Goal: Task Accomplishment & Management: Use online tool/utility

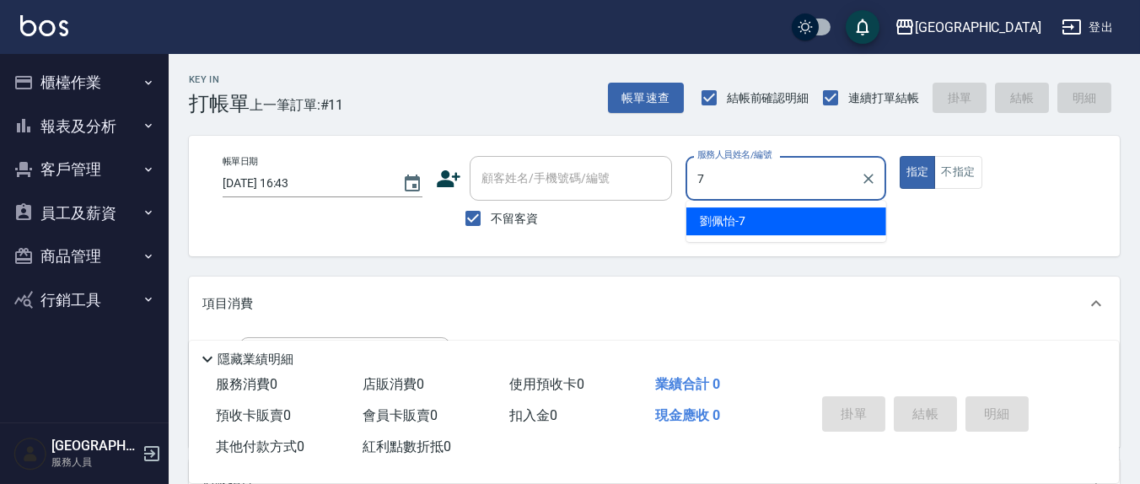
type input "[PERSON_NAME]7"
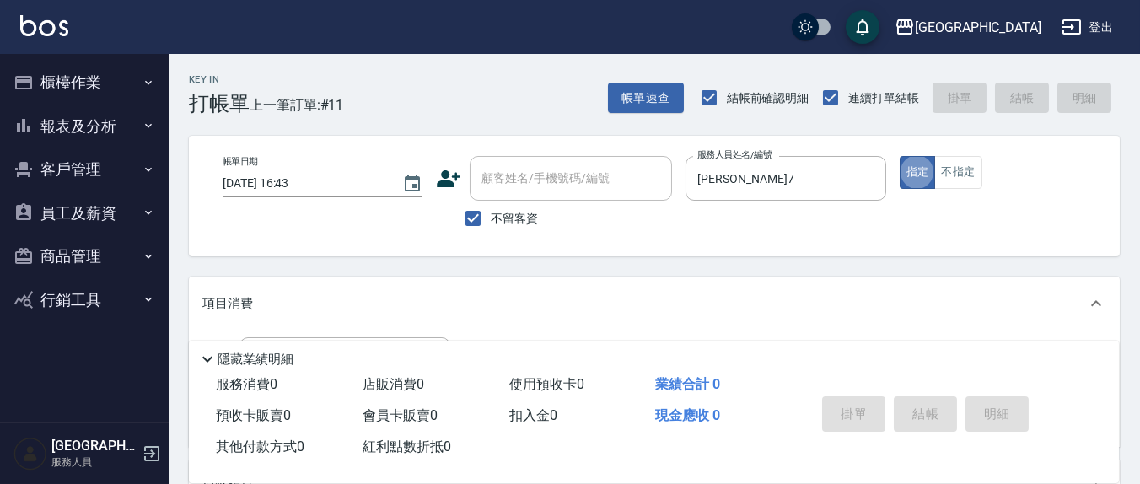
type button "true"
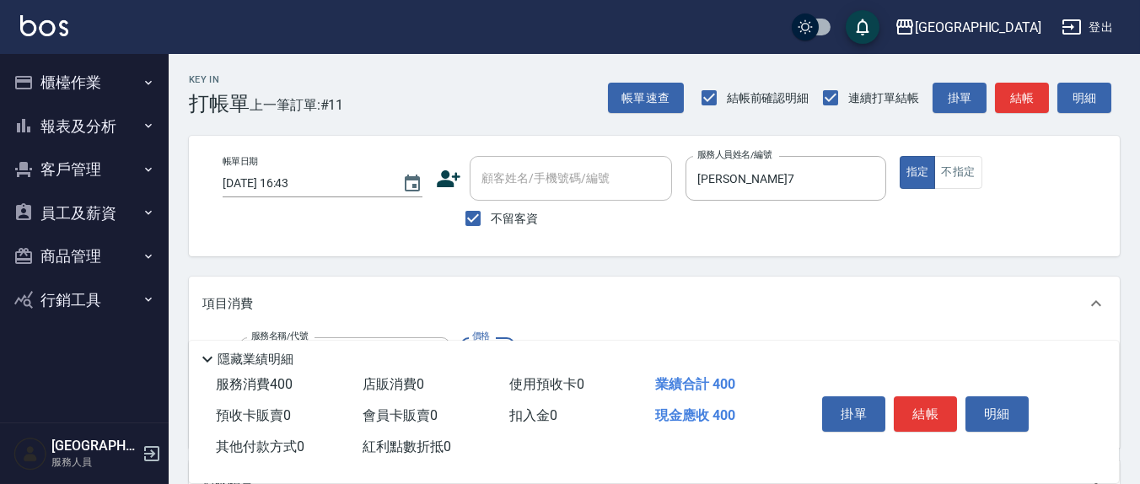
type input "剪髮(401)"
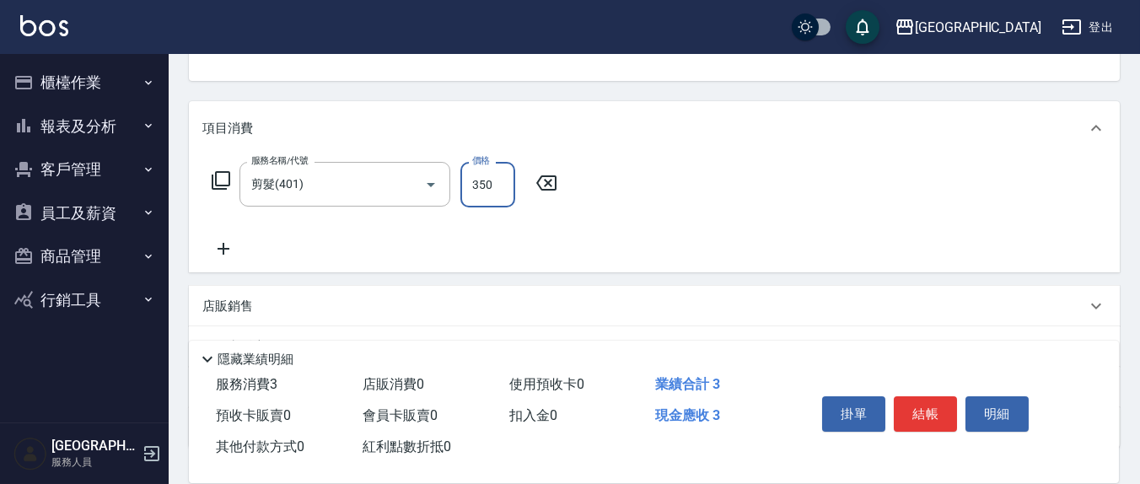
type input "350"
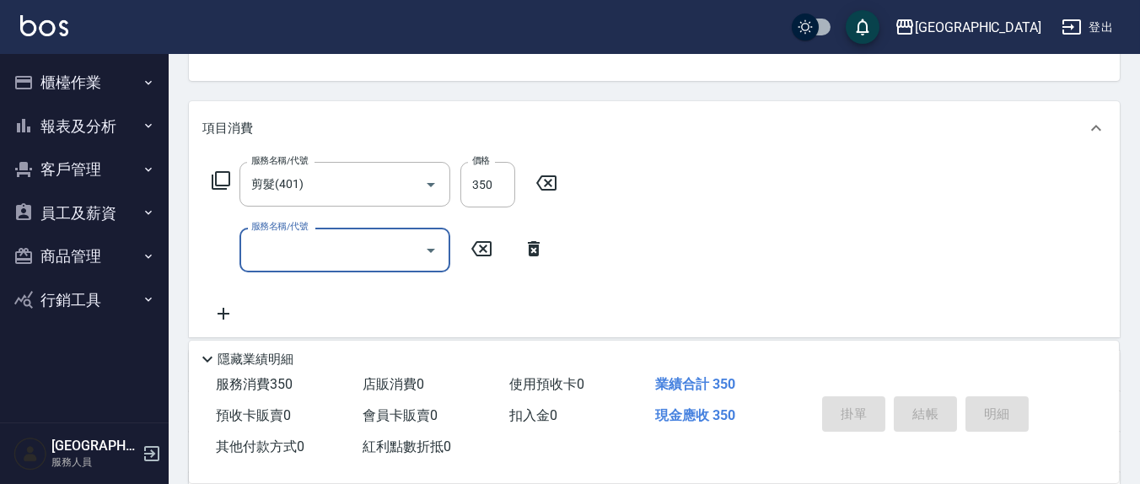
type input "[DATE] 19:16"
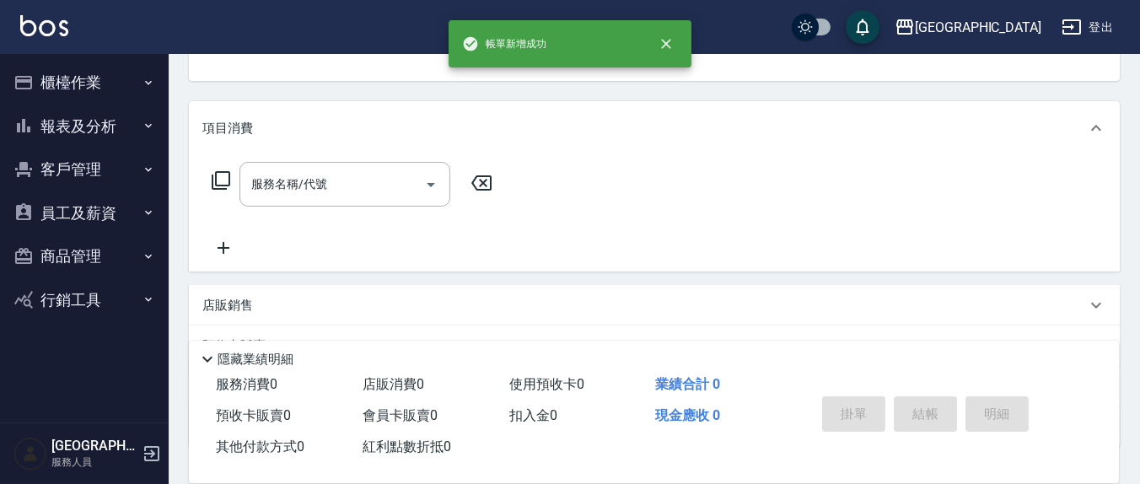
scroll to position [163, 0]
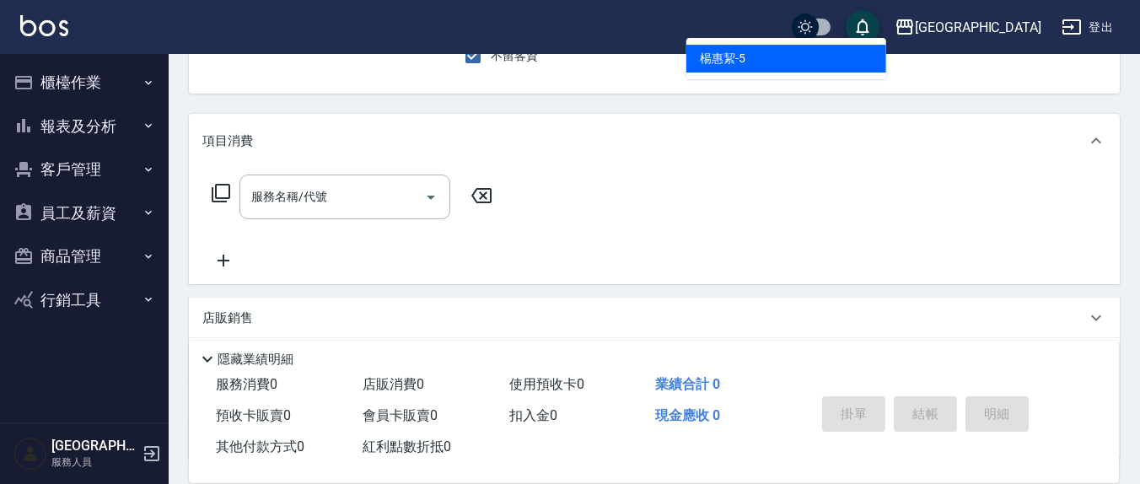
type input "[PERSON_NAME]5"
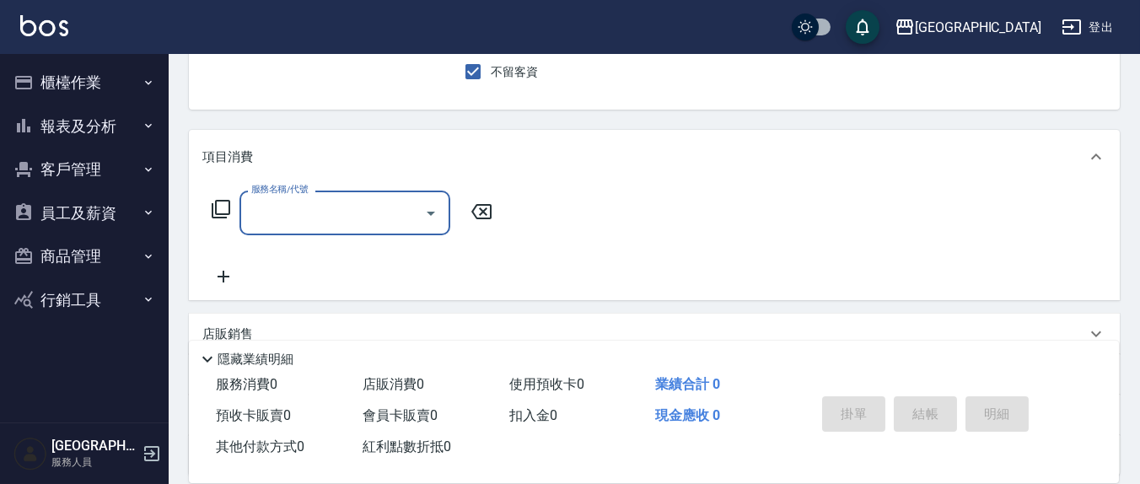
scroll to position [175, 0]
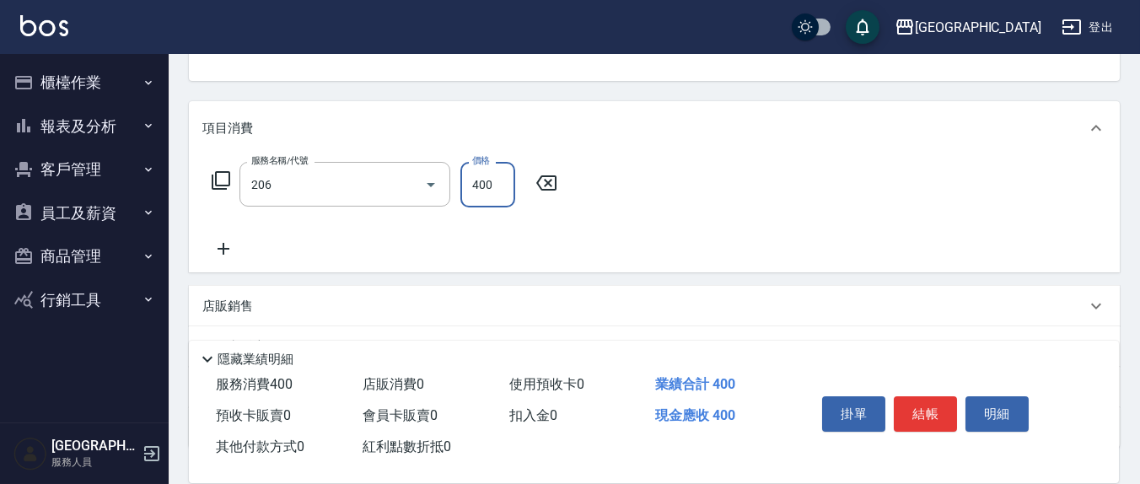
type input "健康洗(206)"
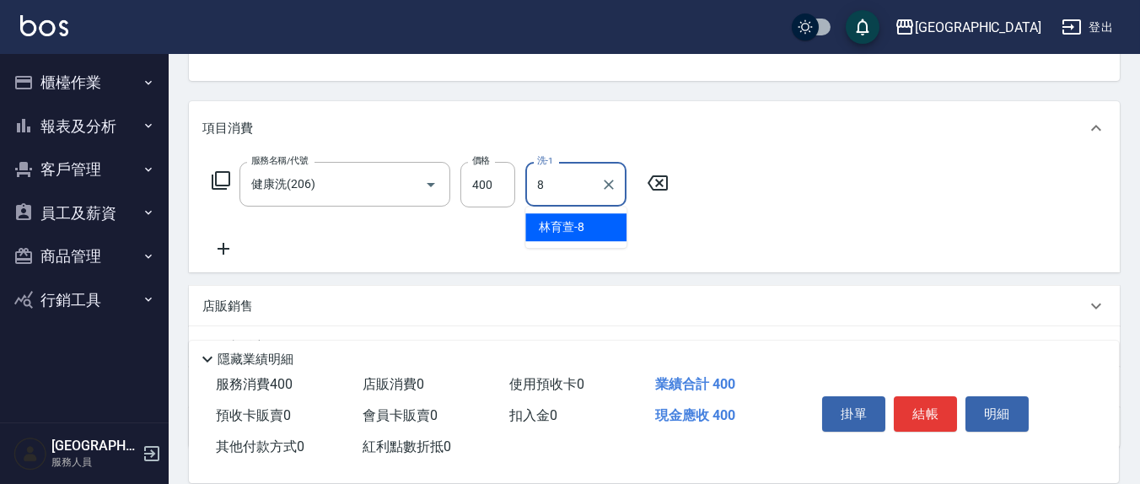
type input "林育萱-8"
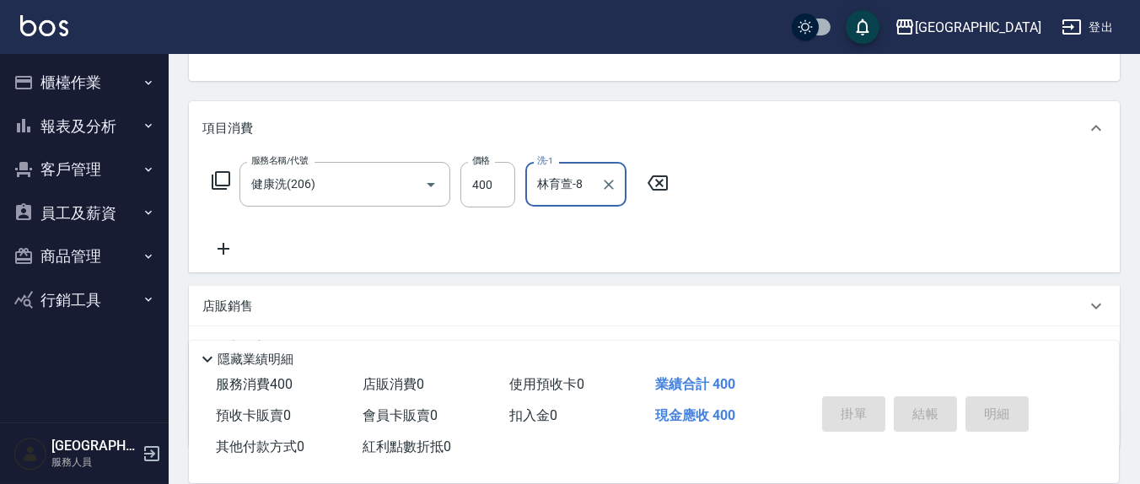
type input "[DATE] 19:17"
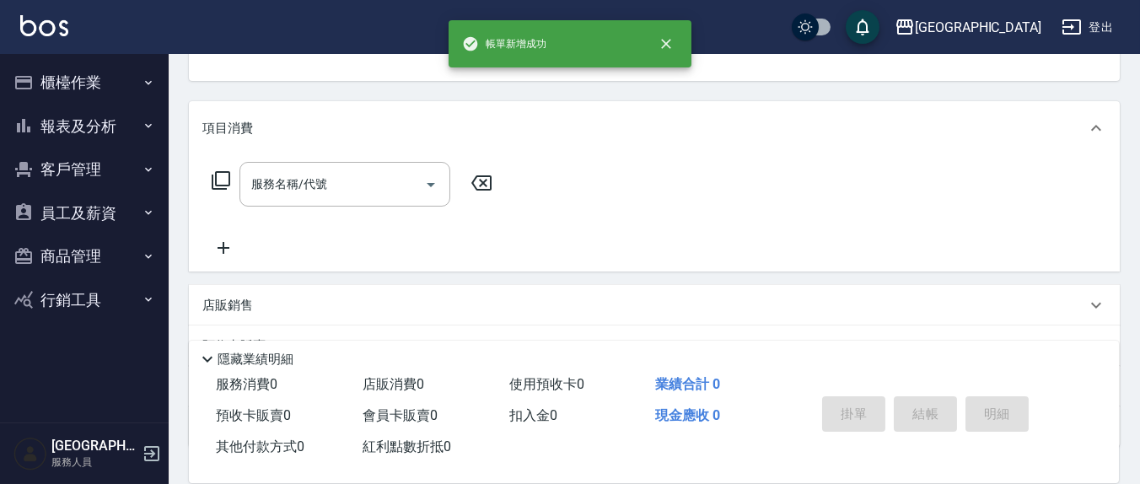
scroll to position [163, 0]
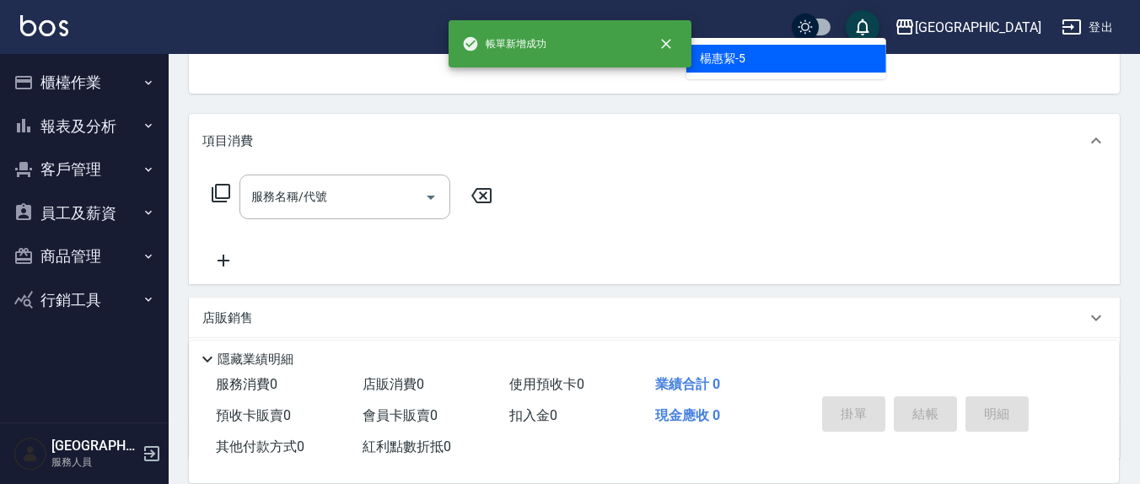
type input "[PERSON_NAME]5"
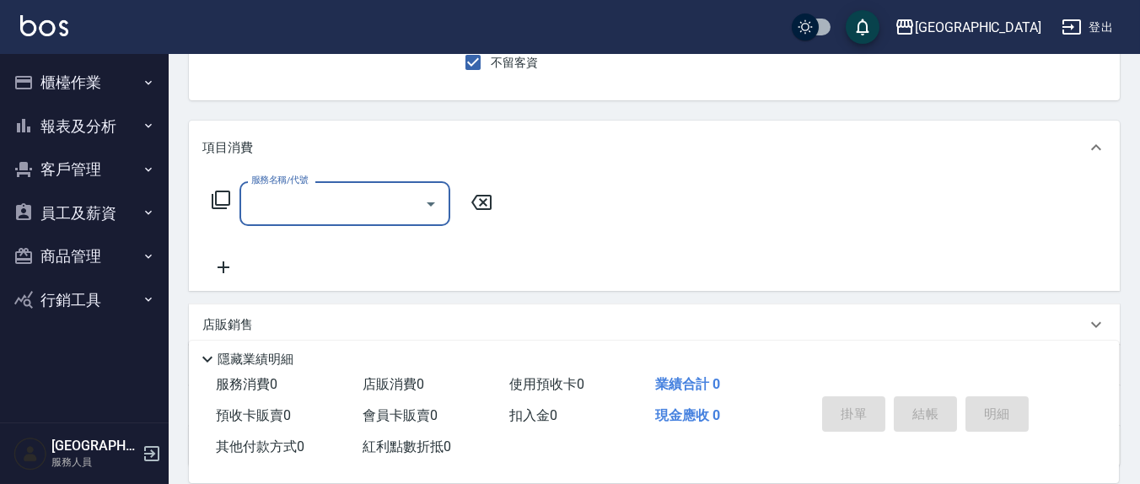
scroll to position [0, 0]
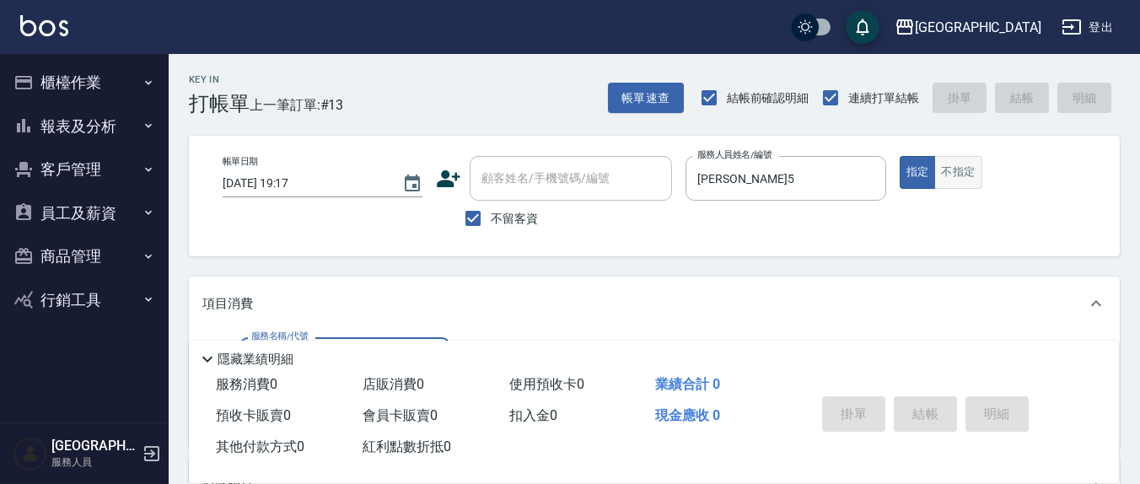
click at [954, 159] on button "不指定" at bounding box center [958, 172] width 47 height 33
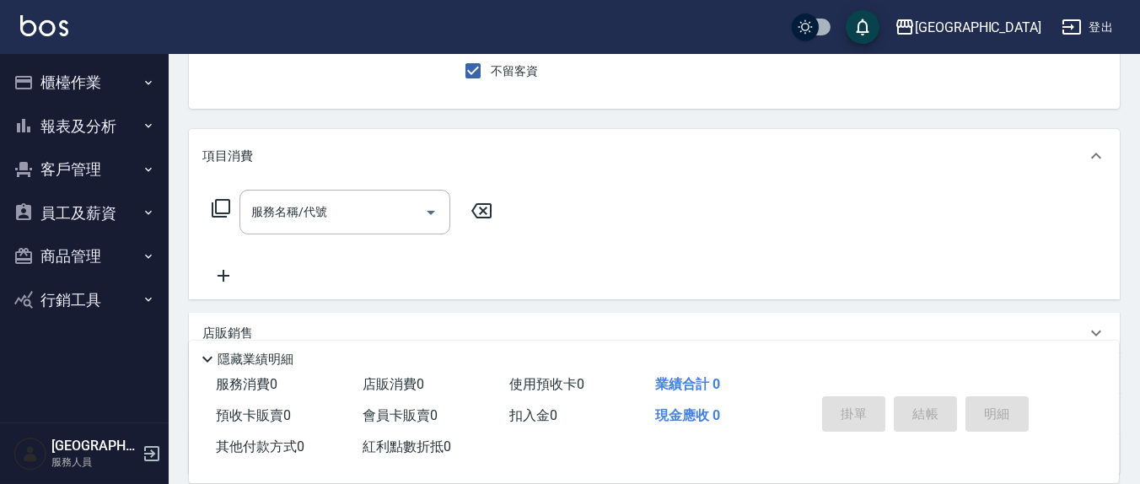
scroll to position [175, 0]
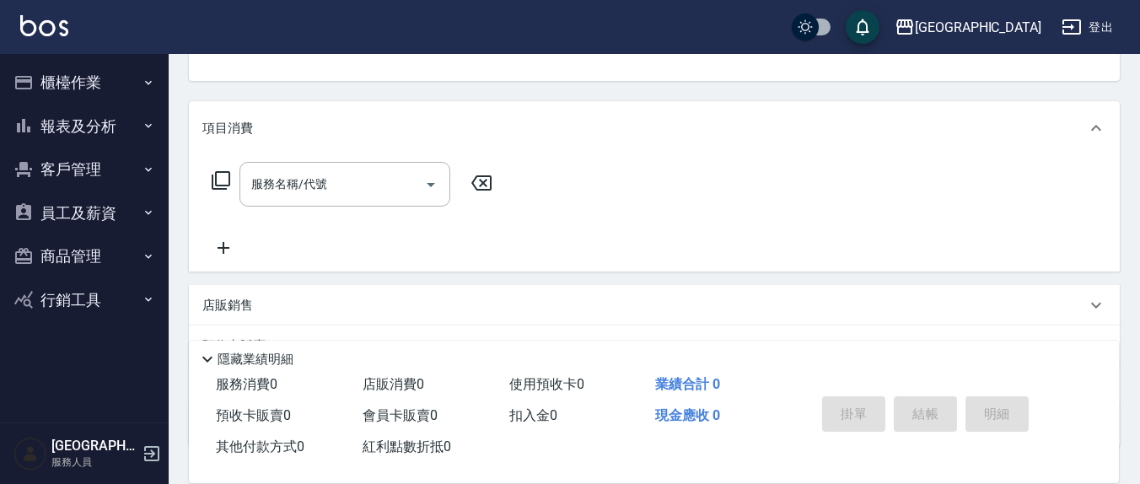
click at [281, 190] on div "服務名稱/代號 服務名稱/代號" at bounding box center [345, 184] width 211 height 45
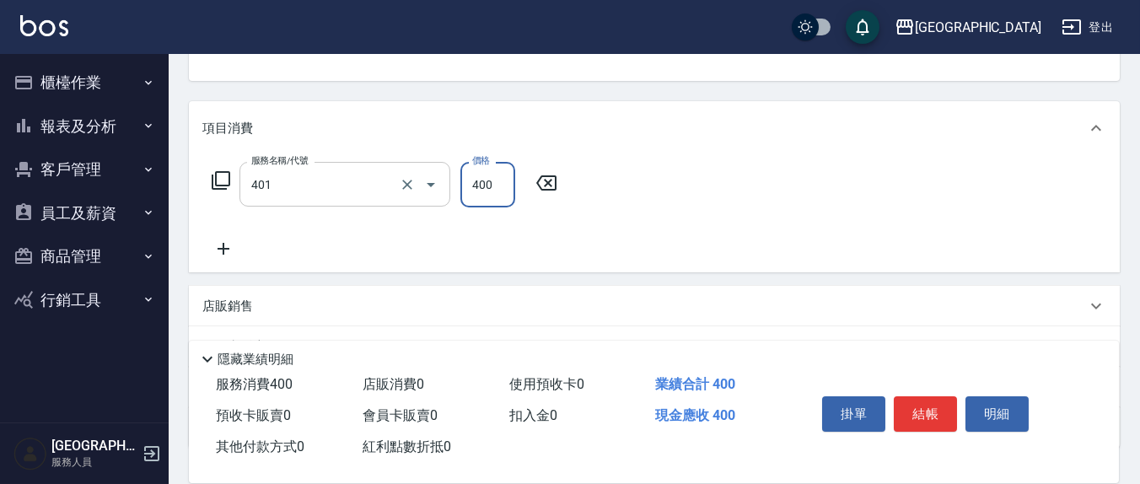
type input "剪髮(401)"
type input "50"
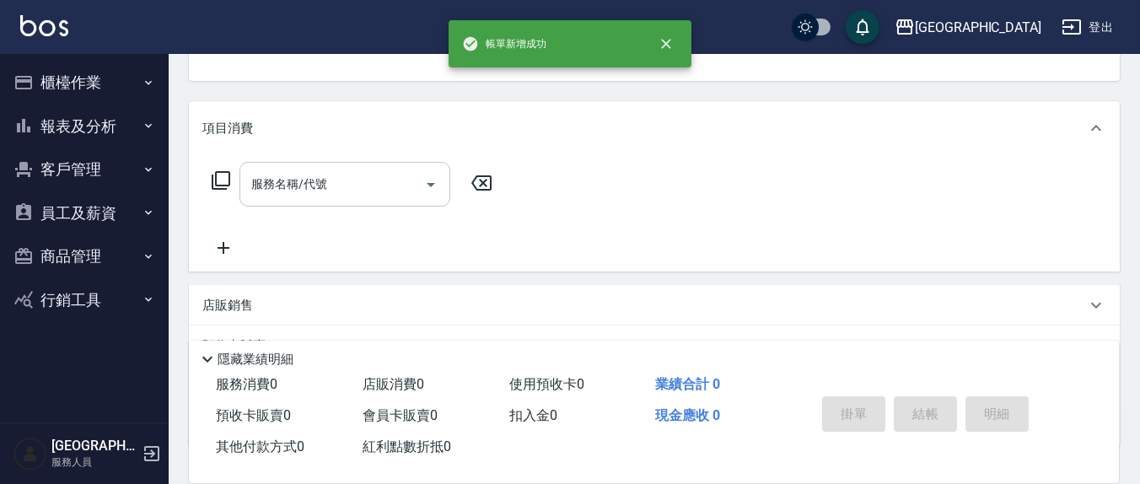
scroll to position [163, 0]
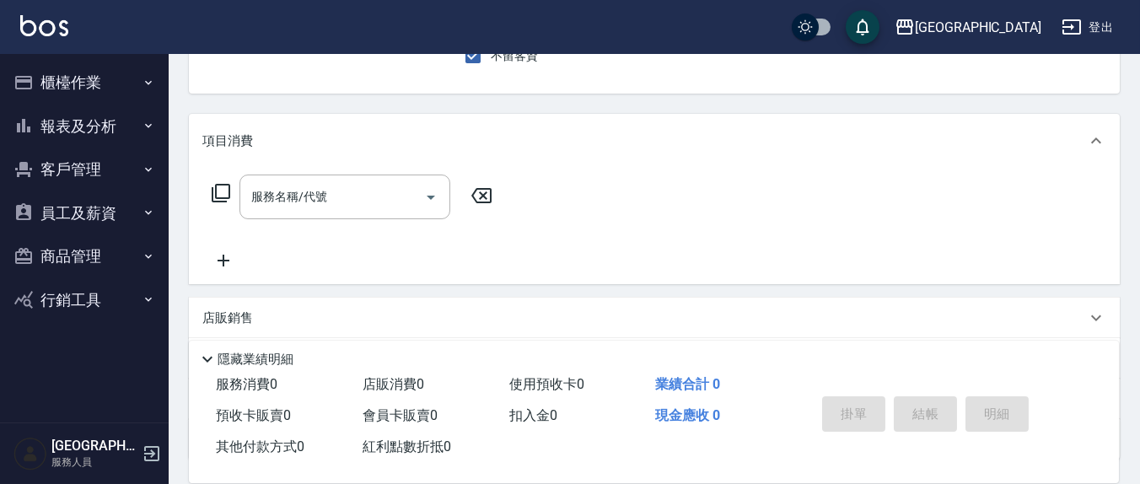
type input "[PERSON_NAME]7"
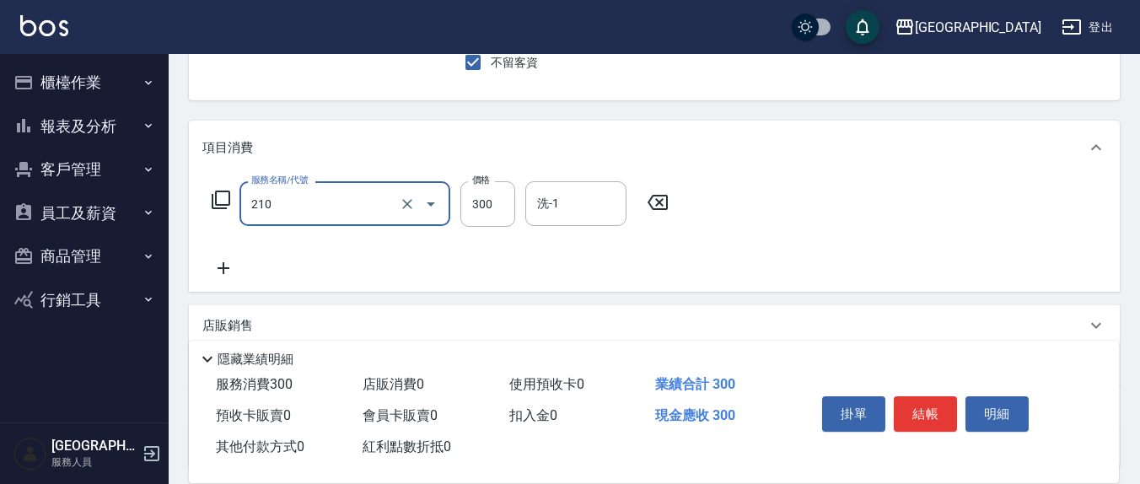
type input "[PERSON_NAME]洗髮精(210)"
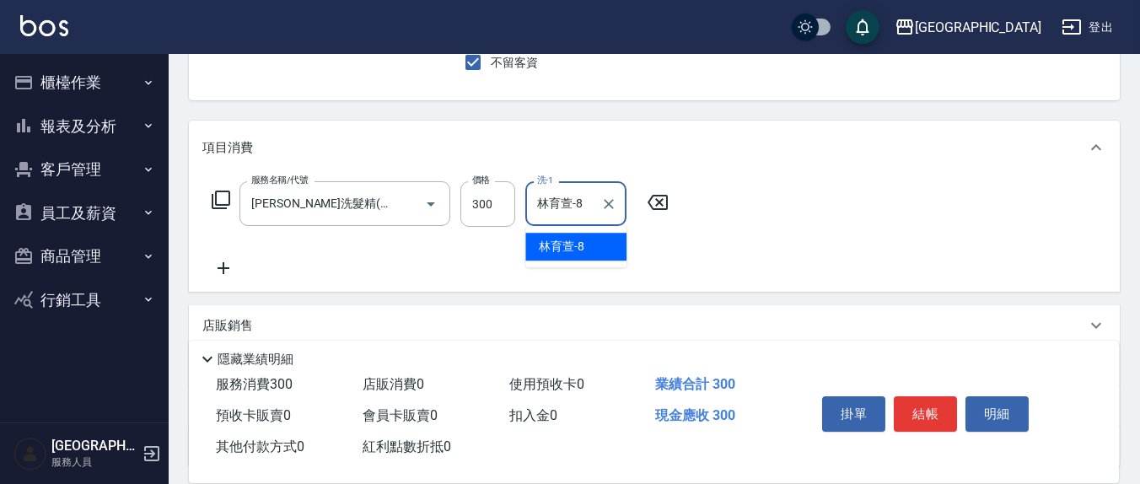
type input "林育萱-8"
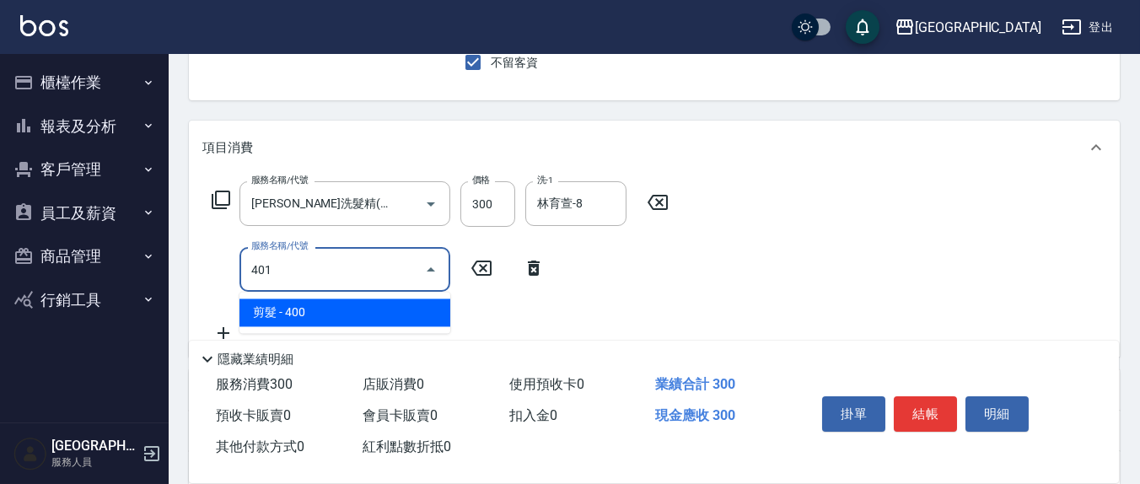
type input "剪髮(401)"
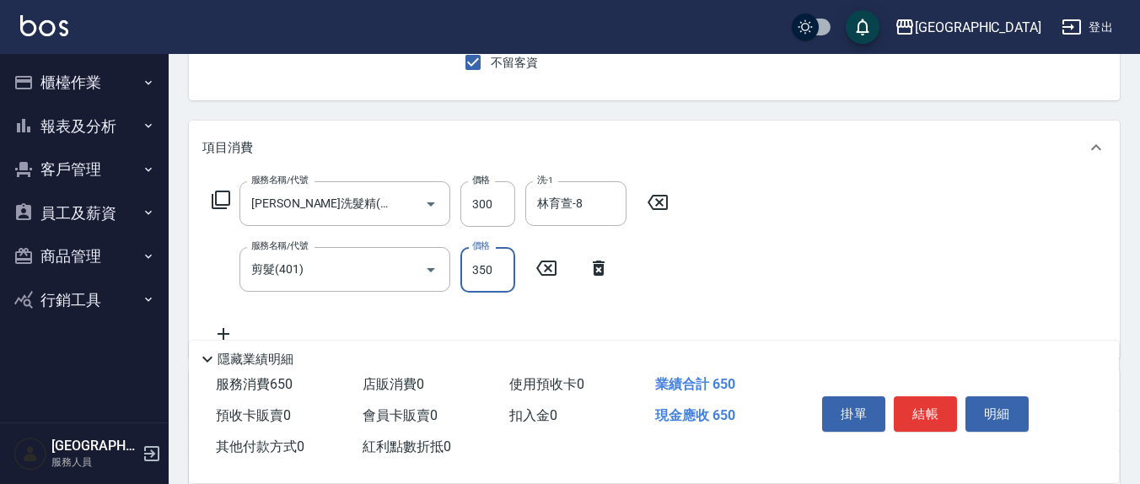
type input "350"
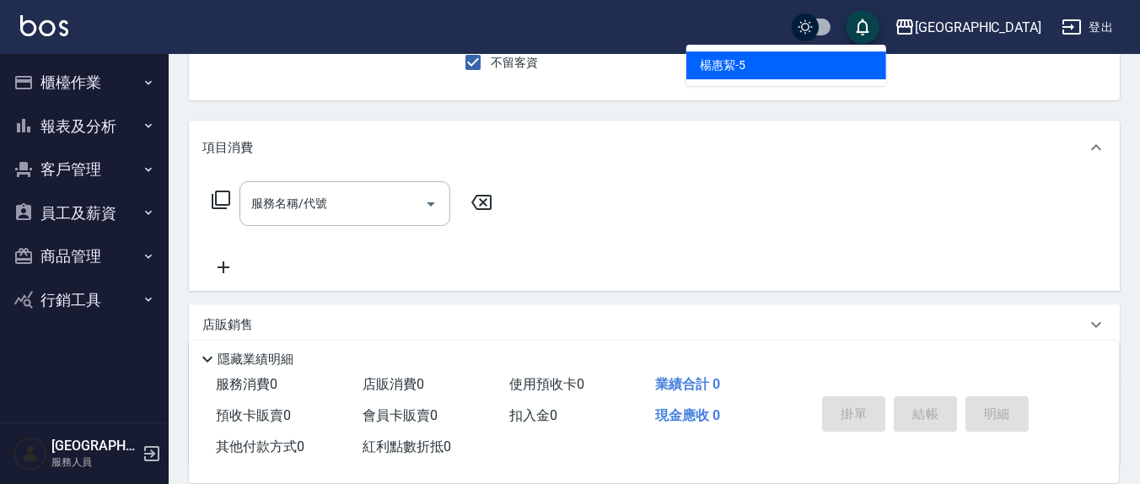
type input "[PERSON_NAME]5"
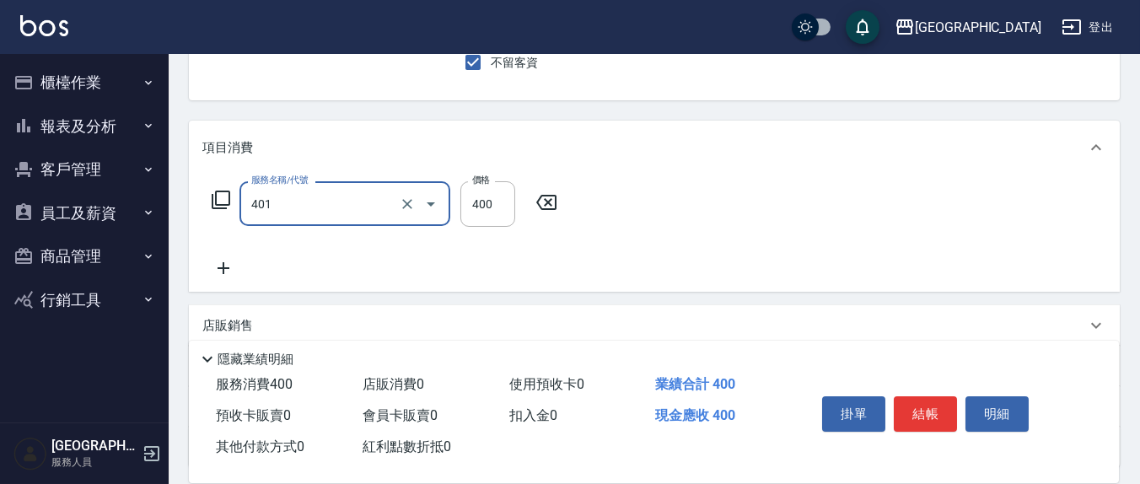
type input "剪髮(401)"
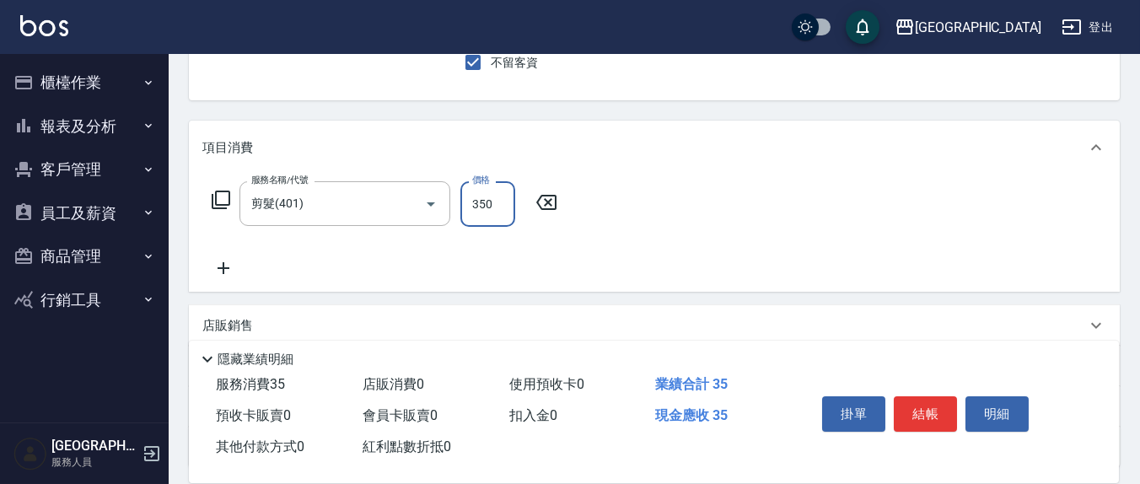
type input "350"
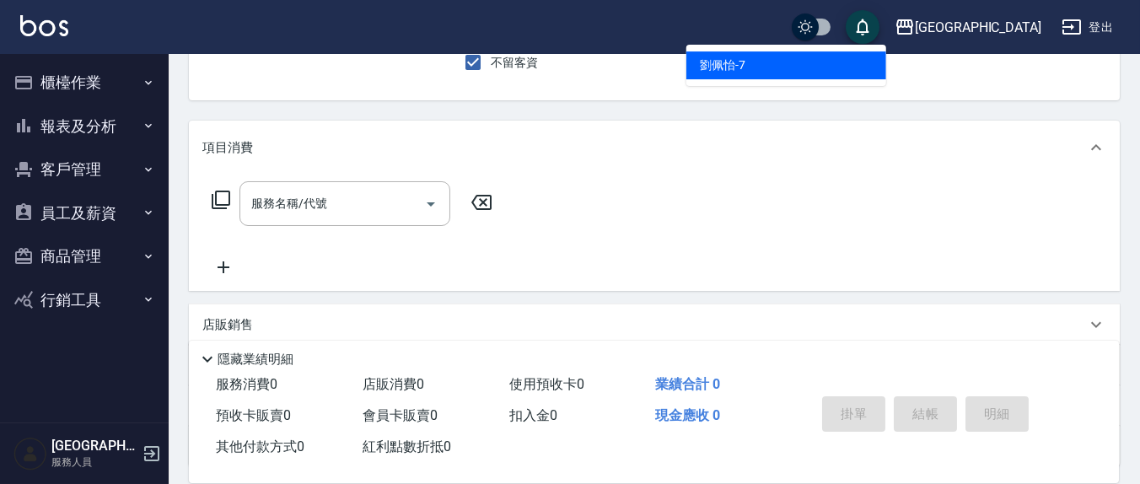
type input "[PERSON_NAME]7"
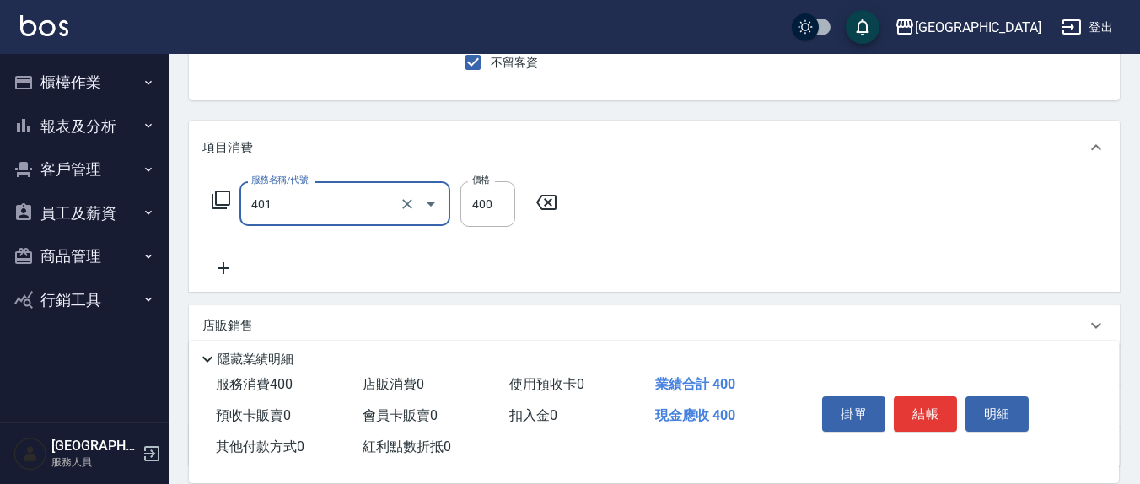
type input "剪髮(401)"
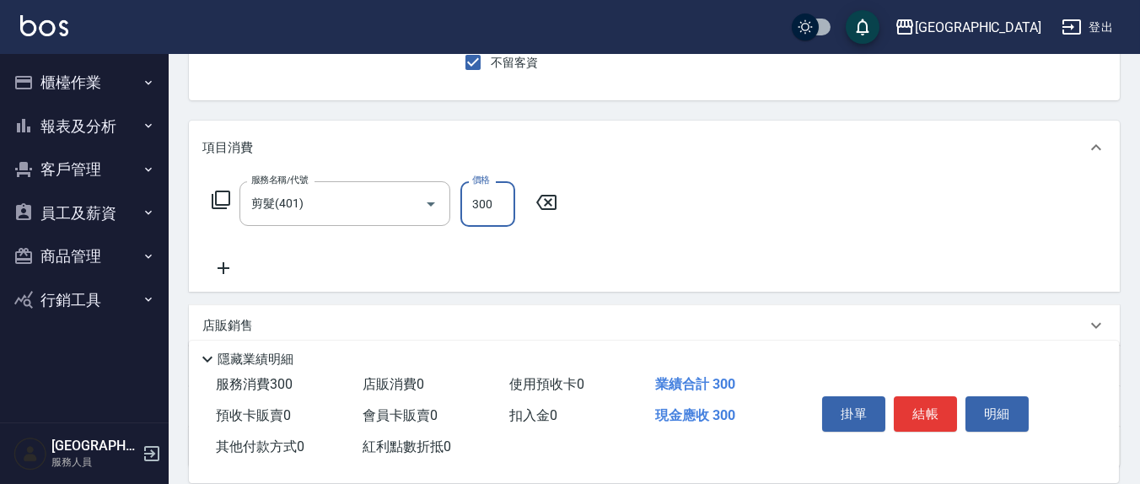
type input "300"
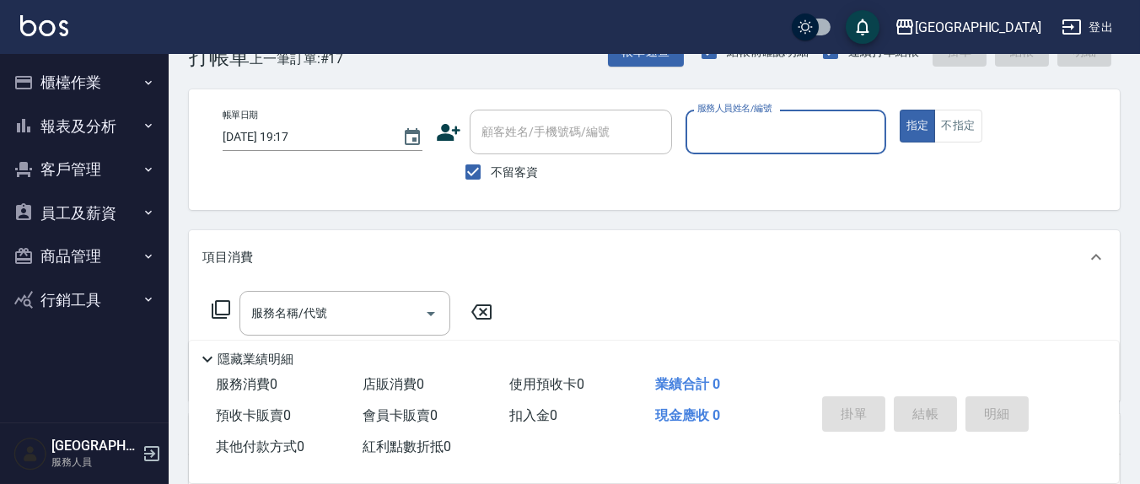
scroll to position [0, 0]
